Goal: Transaction & Acquisition: Purchase product/service

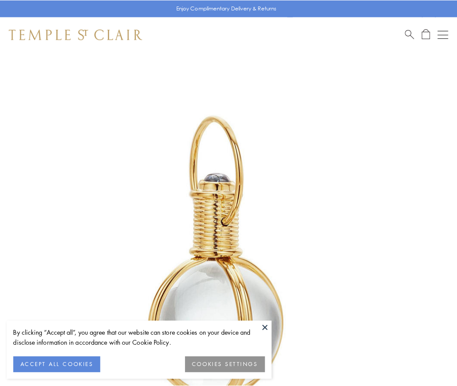
scroll to position [227, 0]
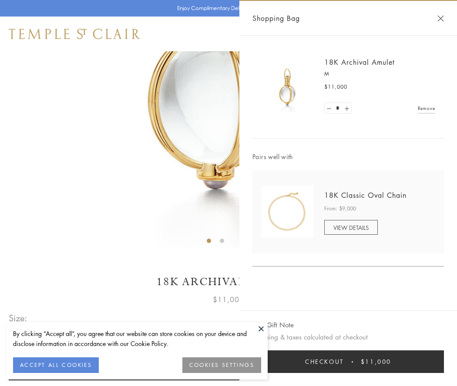
click at [348, 362] on button "Checkout $11,000" at bounding box center [347, 362] width 191 height 23
